Goal: Information Seeking & Learning: Find specific fact

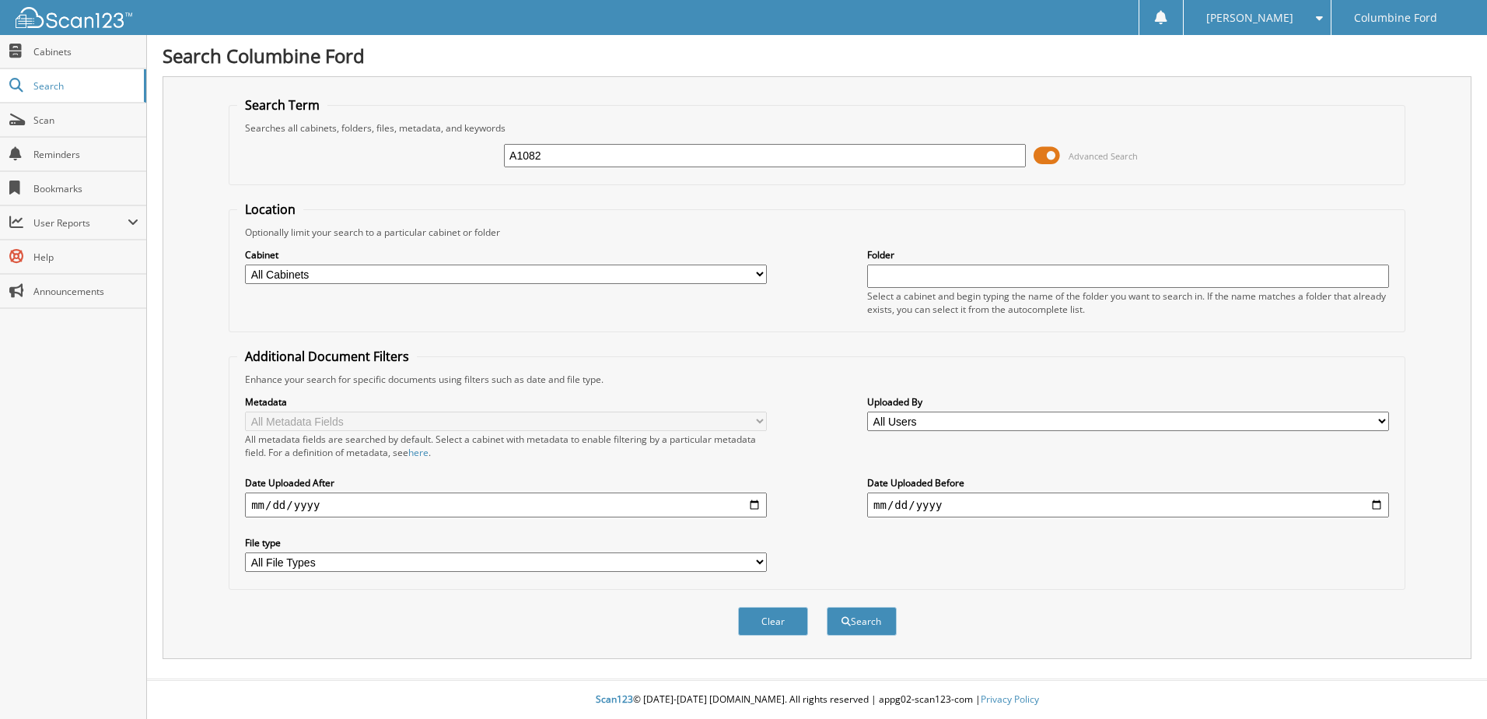
type input "A1082"
click at [827, 607] on button "Search" at bounding box center [862, 621] width 70 height 29
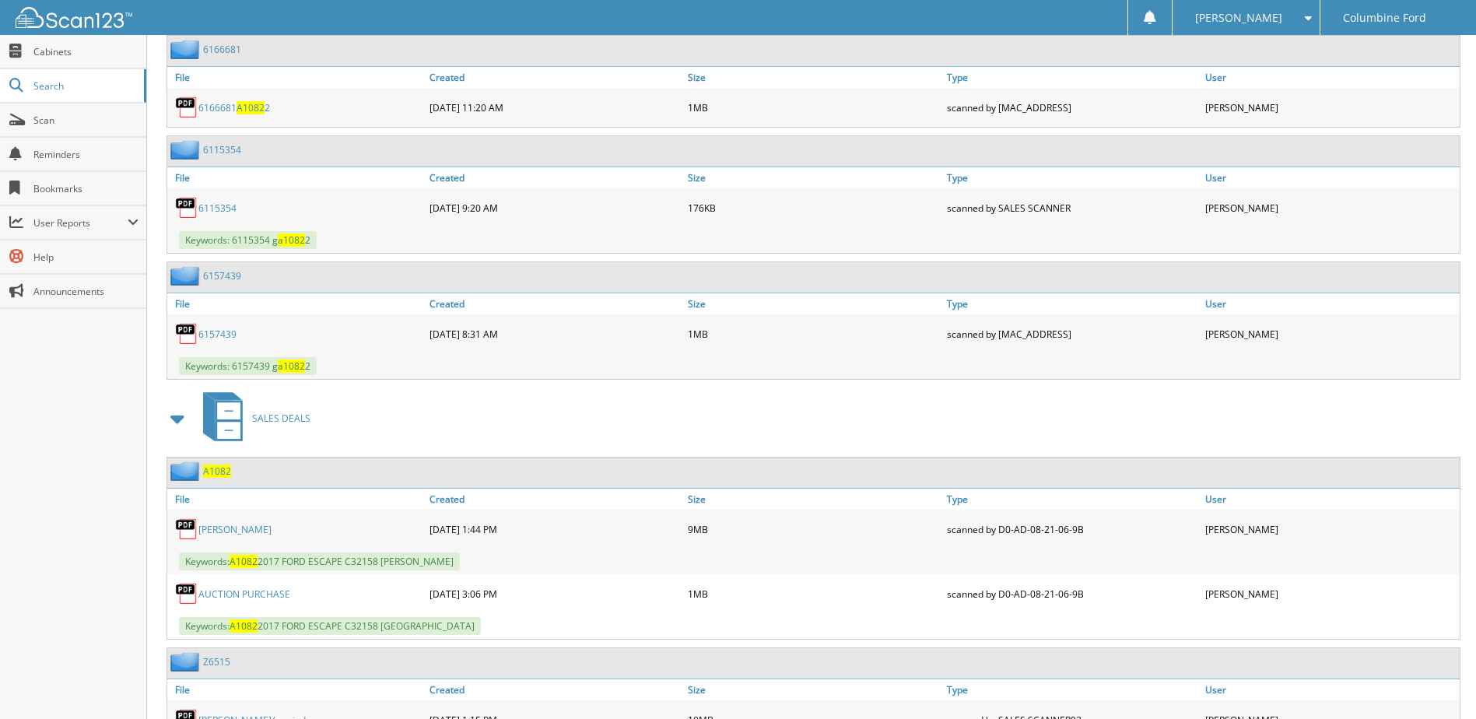
scroll to position [3812, 0]
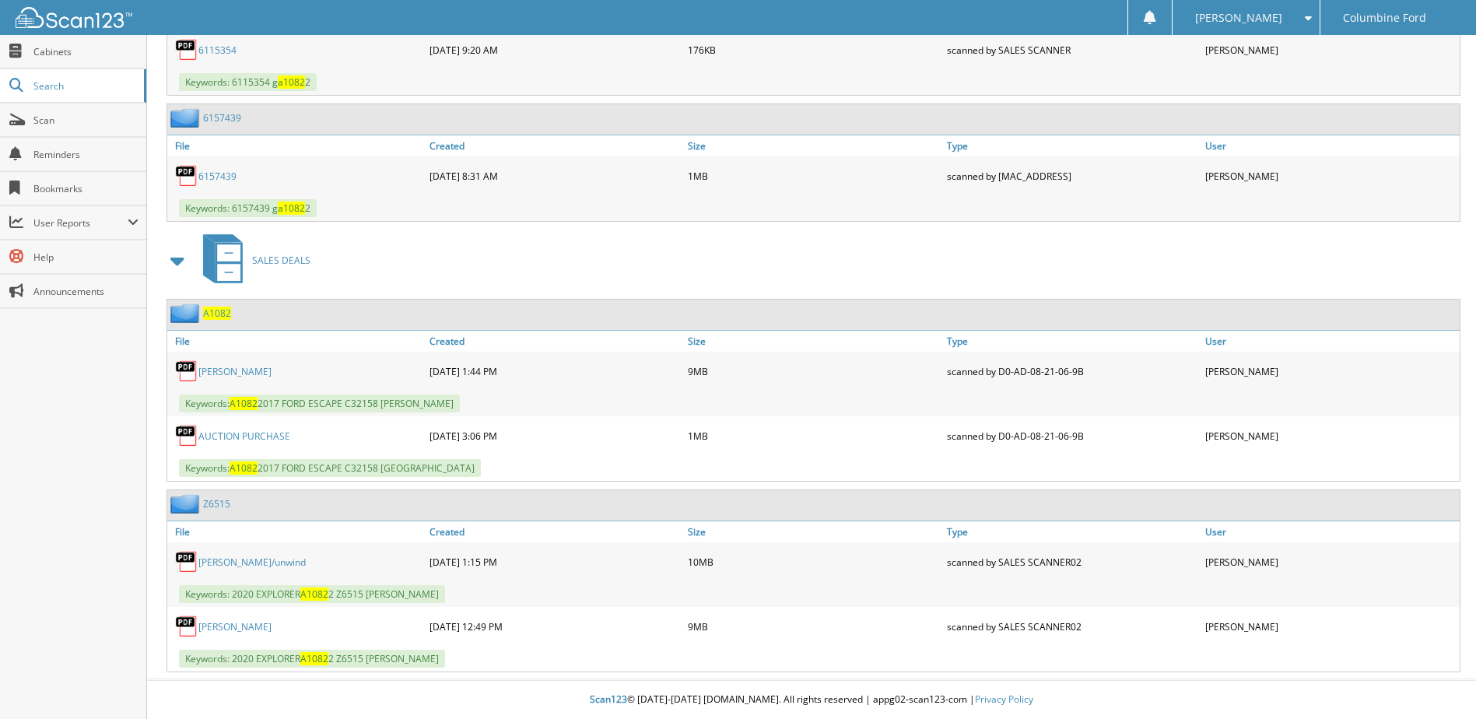
click at [240, 372] on link "CHERRI JEAN HOLTZ" at bounding box center [234, 371] width 73 height 13
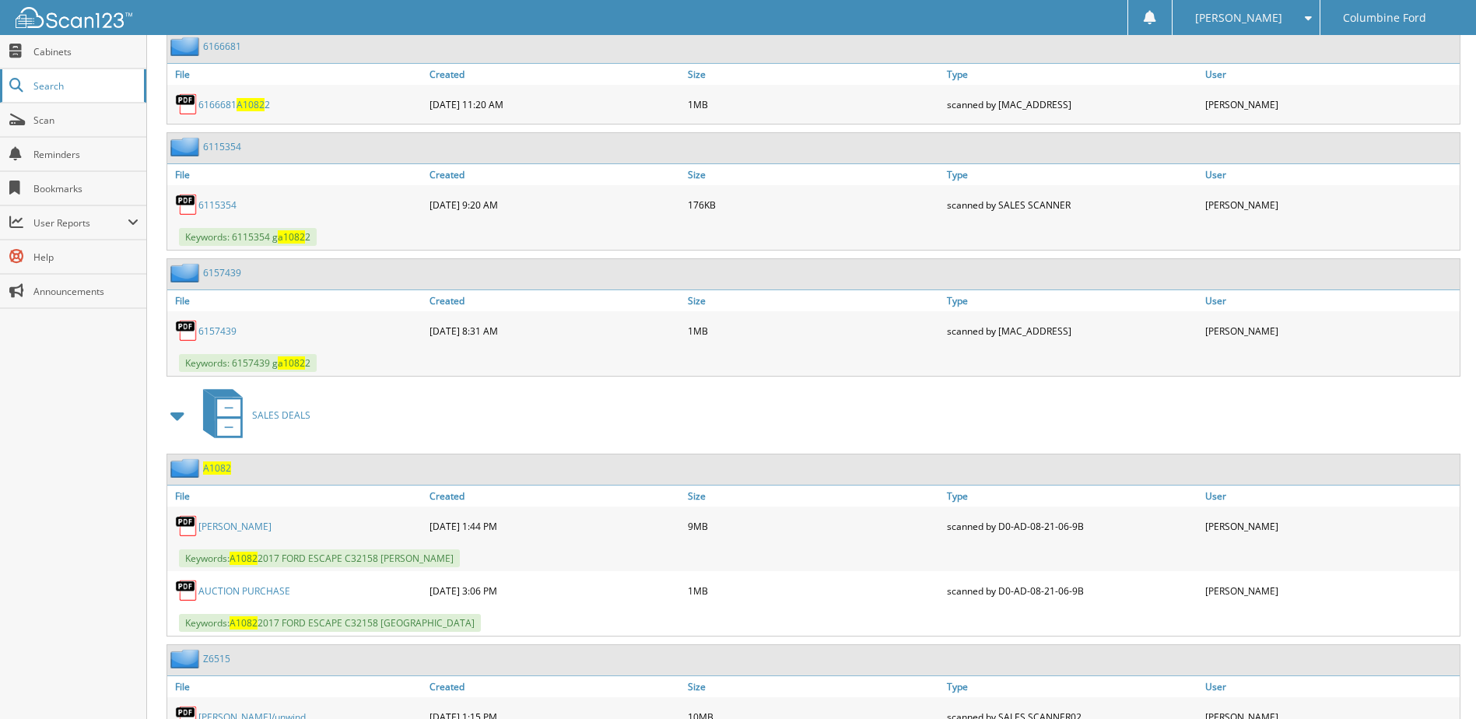
click at [31, 79] on link "Search" at bounding box center [73, 85] width 146 height 33
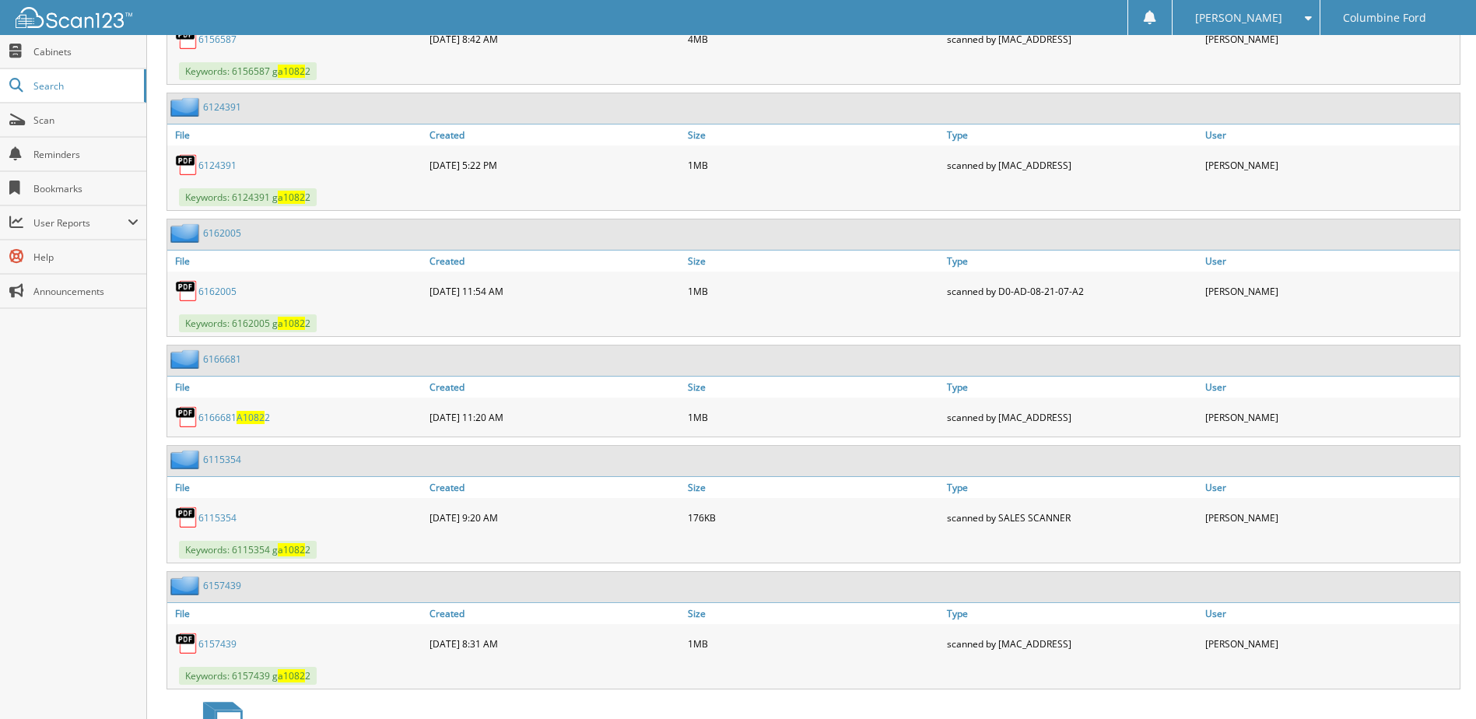
scroll to position [3190, 0]
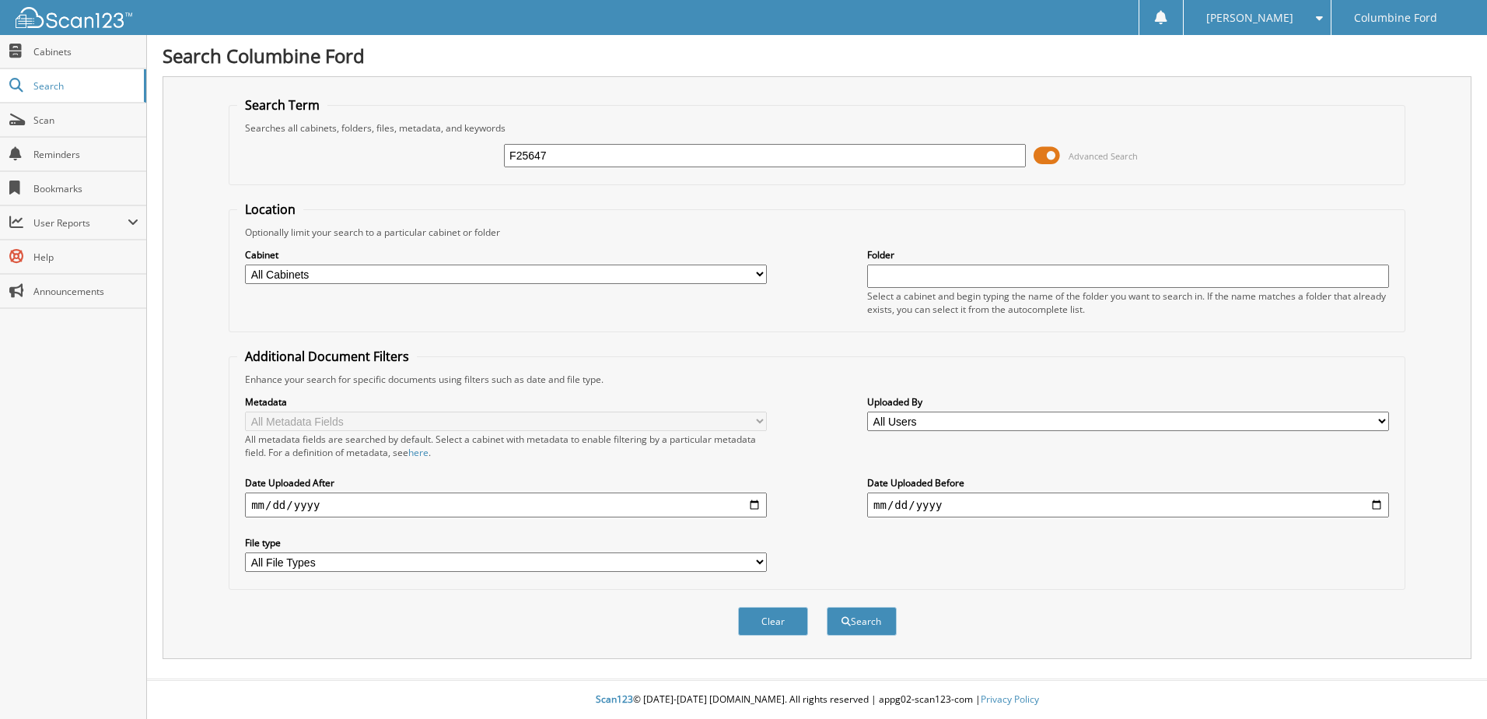
type input "F25647"
click at [827, 607] on button "Search" at bounding box center [862, 621] width 70 height 29
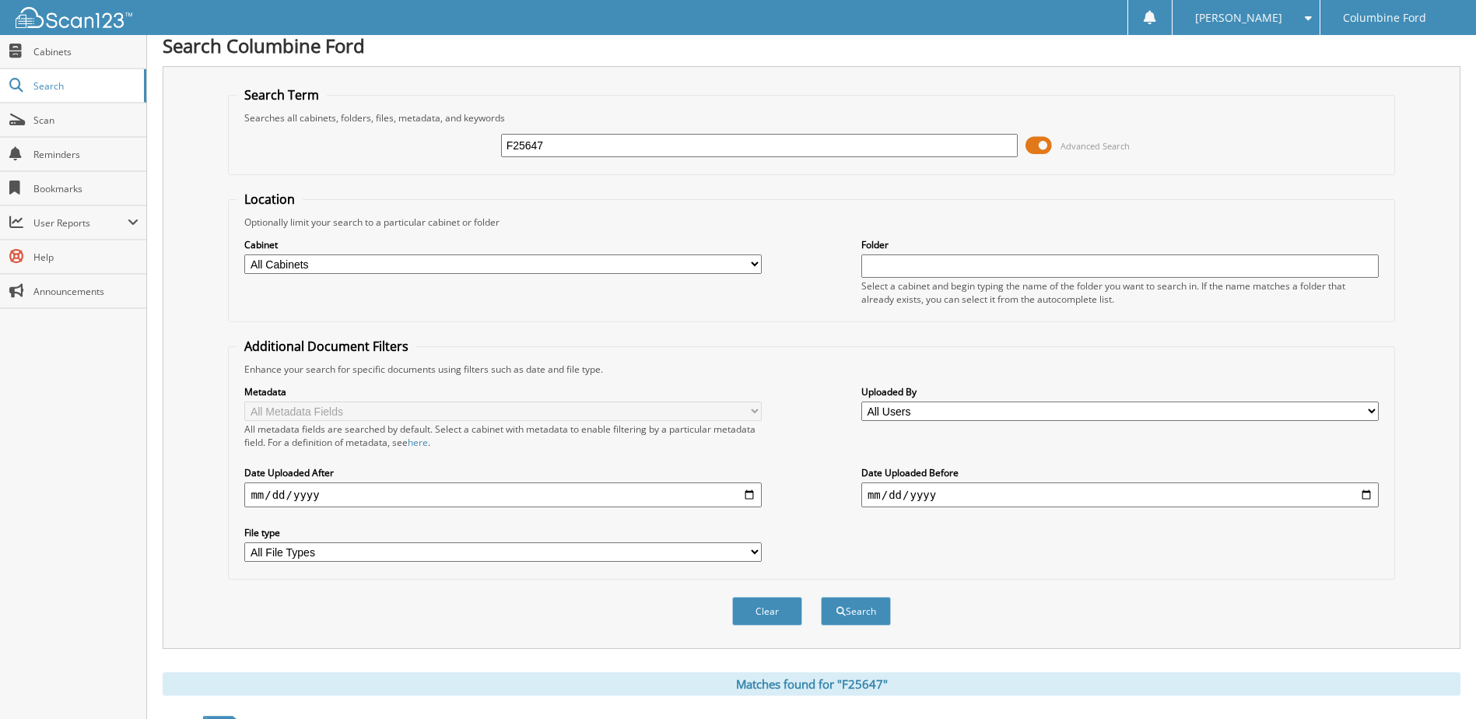
scroll to position [363, 0]
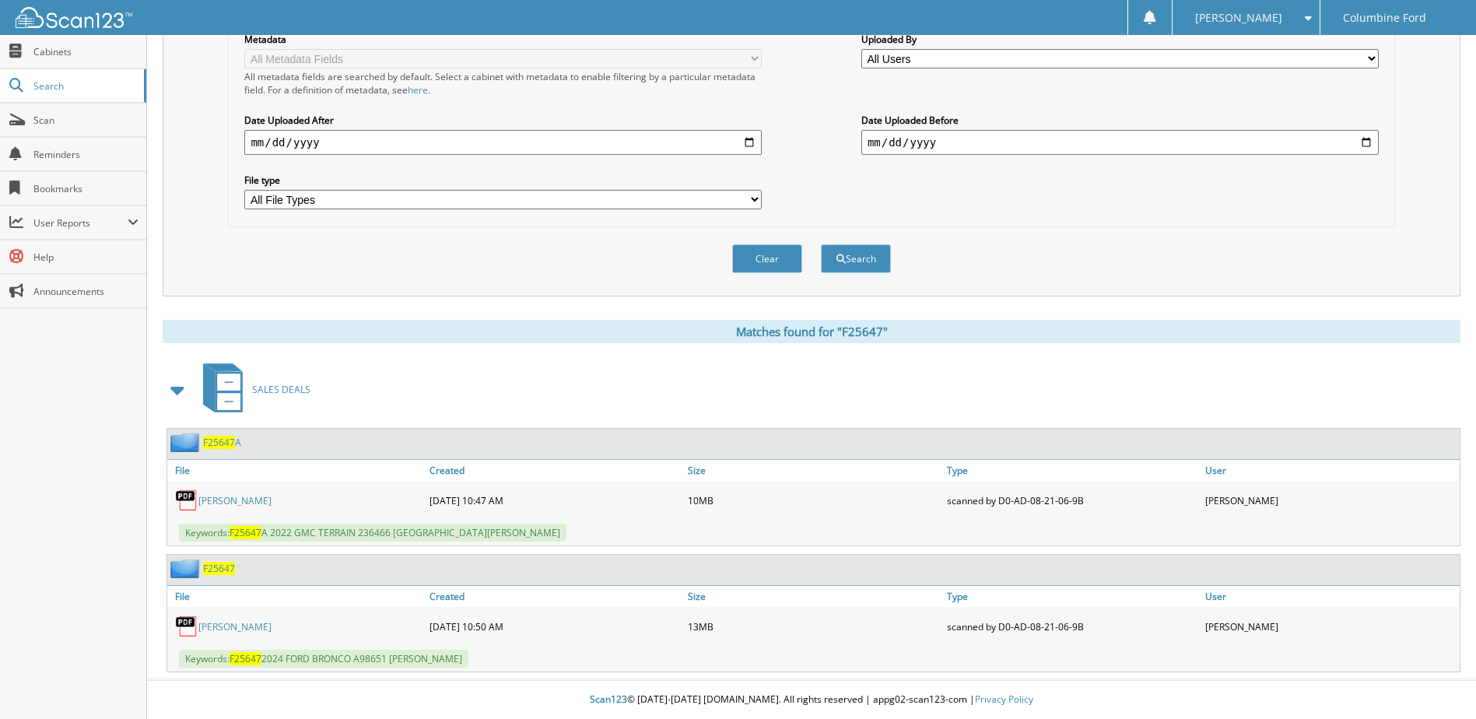
click at [224, 567] on span "F25647" at bounding box center [219, 568] width 32 height 13
